Goal: Check status: Check status

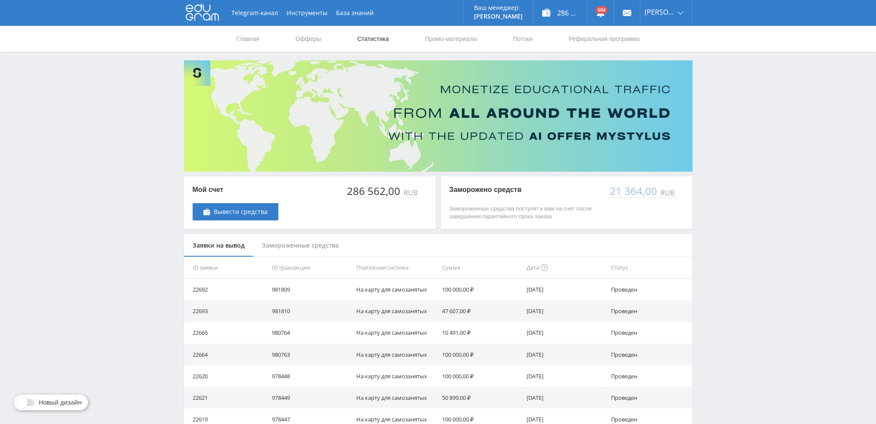
click at [377, 46] on link "Статистика" at bounding box center [373, 39] width 34 height 26
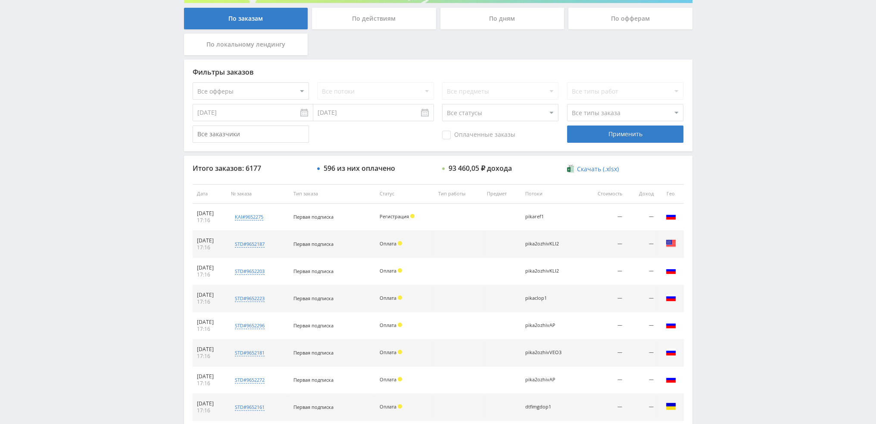
scroll to position [298, 0]
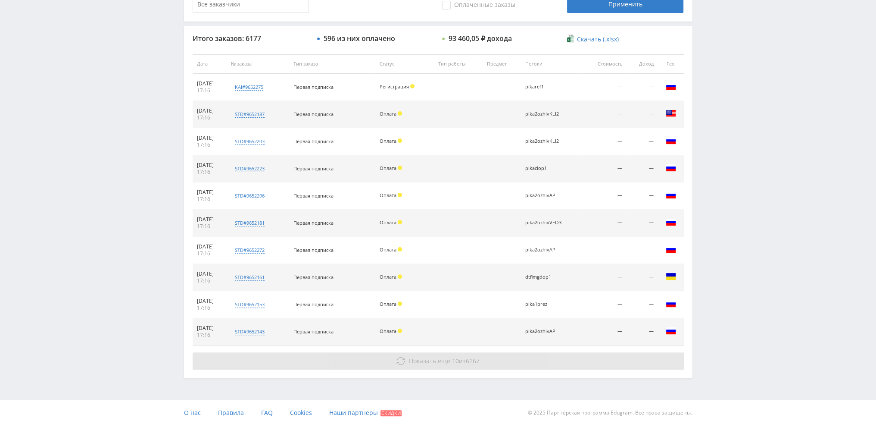
click at [453, 362] on span "10" at bounding box center [455, 360] width 7 height 8
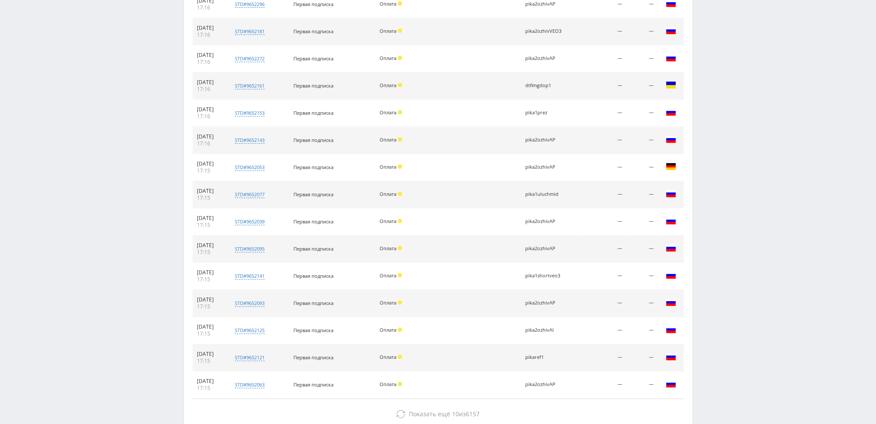
scroll to position [542, 0]
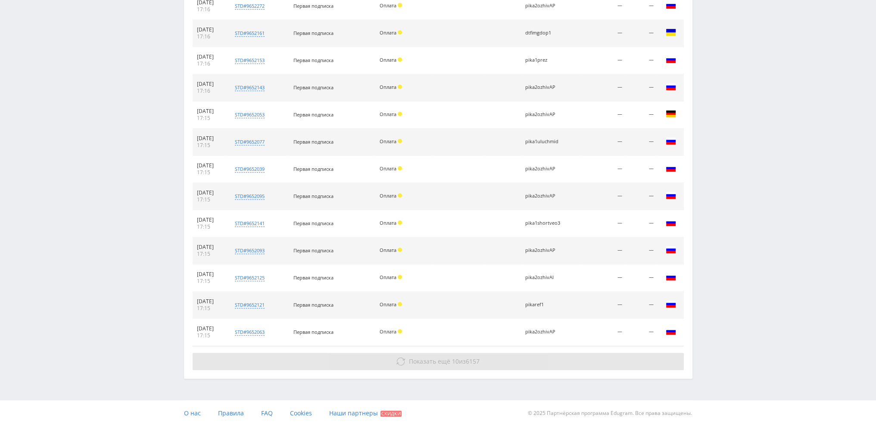
click at [452, 361] on span "10" at bounding box center [455, 361] width 7 height 8
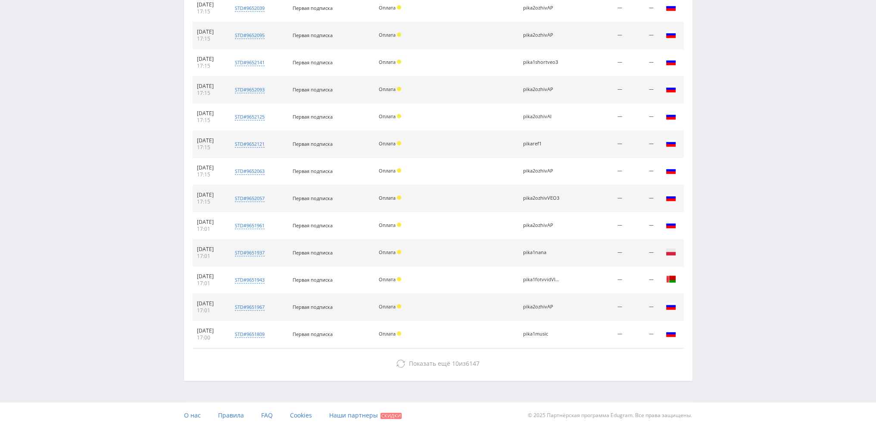
scroll to position [705, 0]
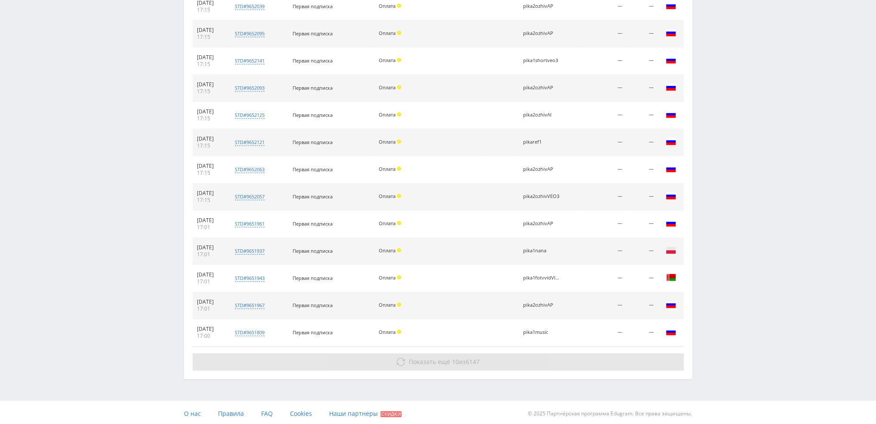
click at [442, 357] on span "Показать ещё" at bounding box center [429, 361] width 41 height 8
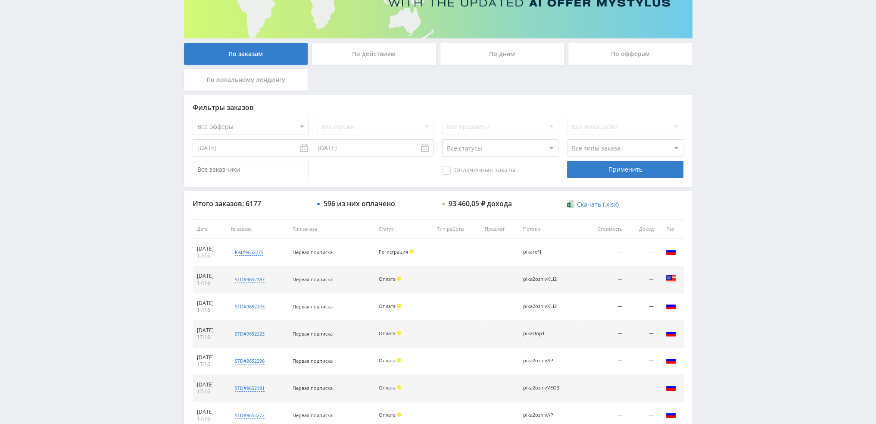
scroll to position [113, 0]
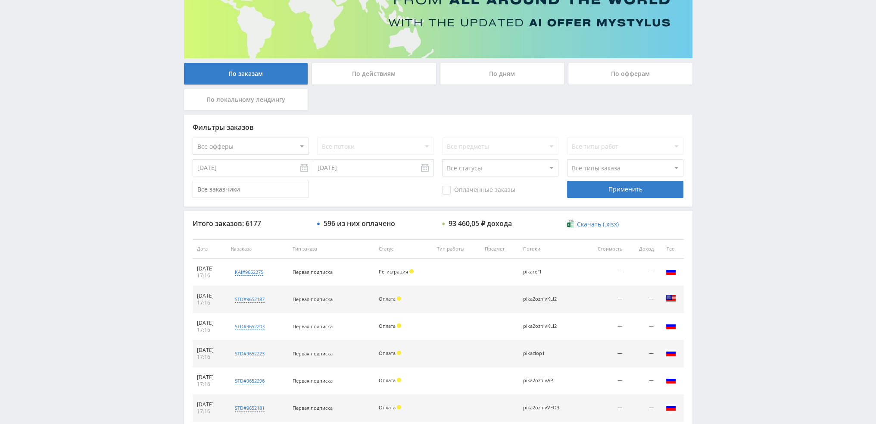
click at [478, 84] on div "По дням" at bounding box center [503, 74] width 124 height 22
click at [0, 0] on input "По дням" at bounding box center [0, 0] width 0 height 0
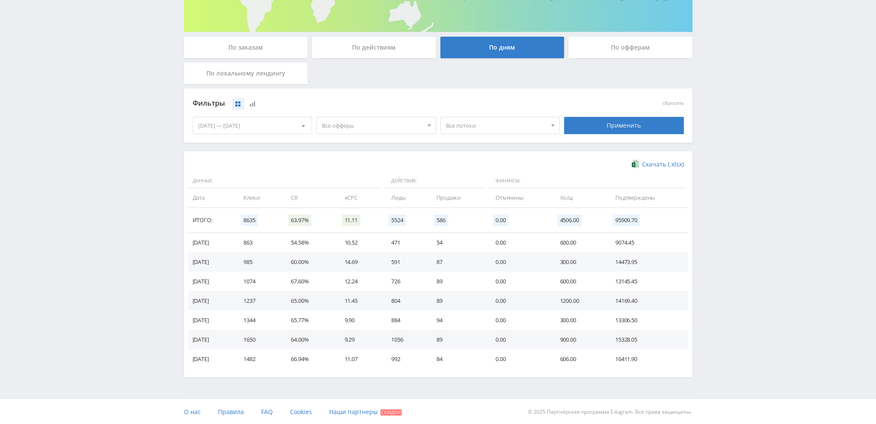
scroll to position [0, 0]
